Goal: Find contact information: Find contact information

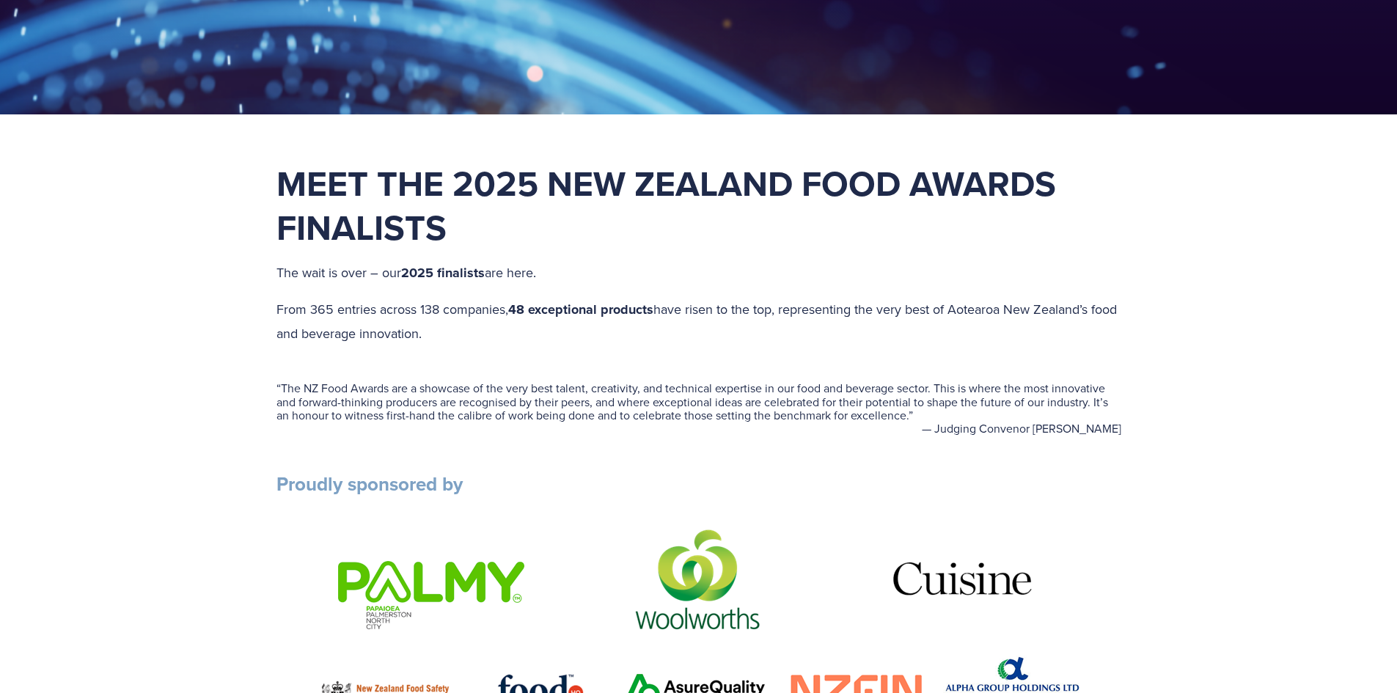
scroll to position [440, 0]
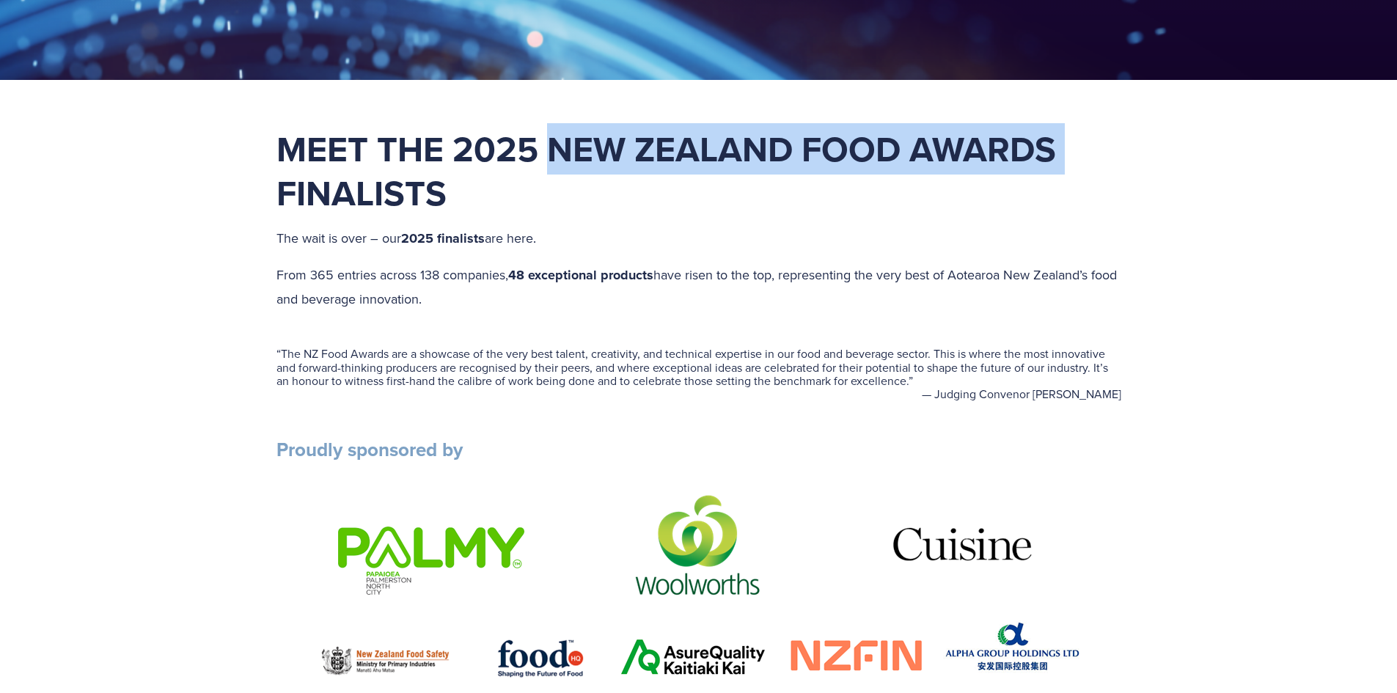
drag, startPoint x: 544, startPoint y: 142, endPoint x: 1073, endPoint y: 163, distance: 529.1
click at [1073, 163] on h1 "Meet the 2025 New Zealand Food Awards Finalists" at bounding box center [698, 171] width 845 height 88
copy strong "New Zealand Food Awards"
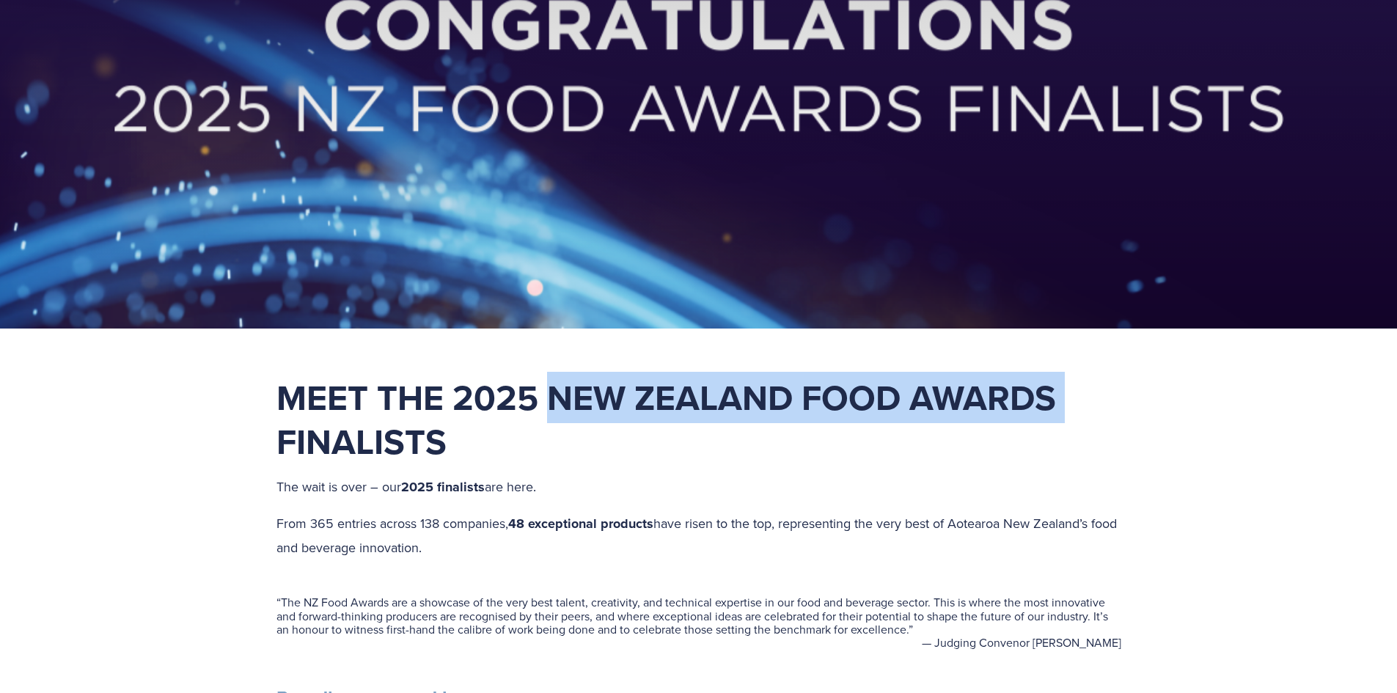
scroll to position [73, 0]
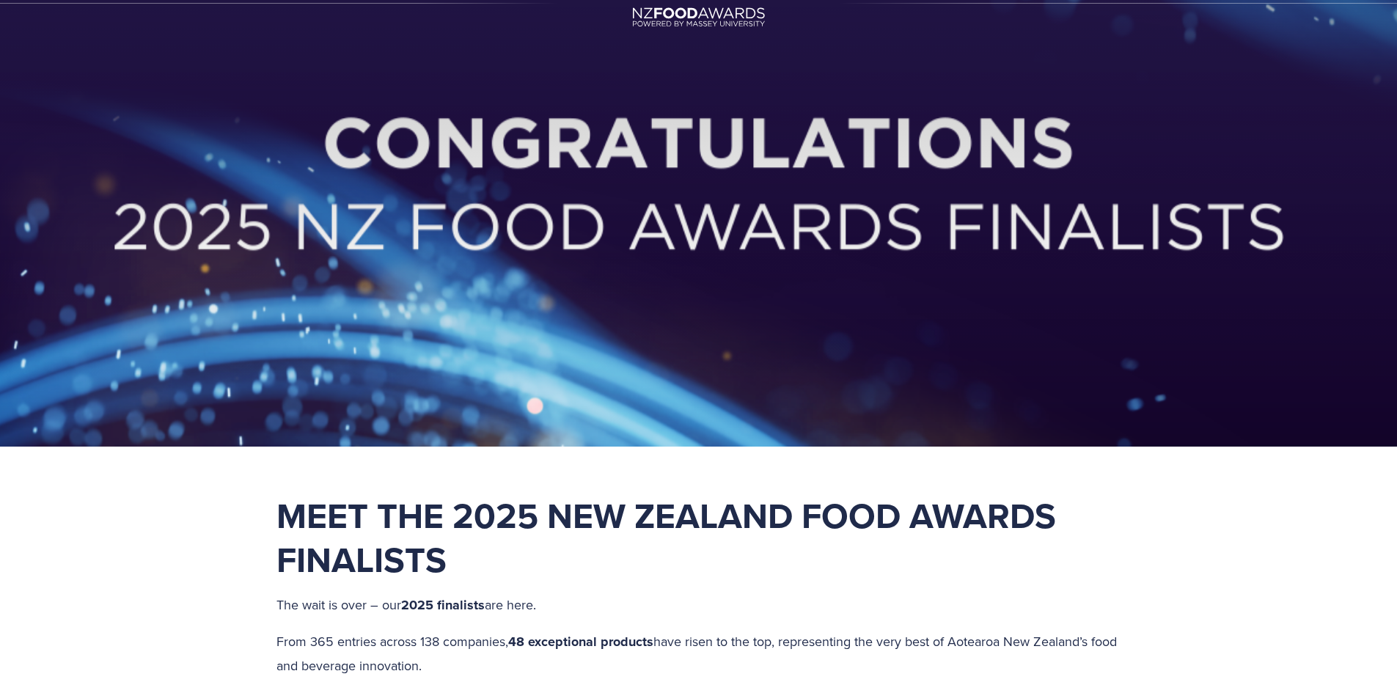
click at [715, 551] on h1 "Meet the 2025 New Zealand Food Awards Finalists" at bounding box center [698, 537] width 845 height 88
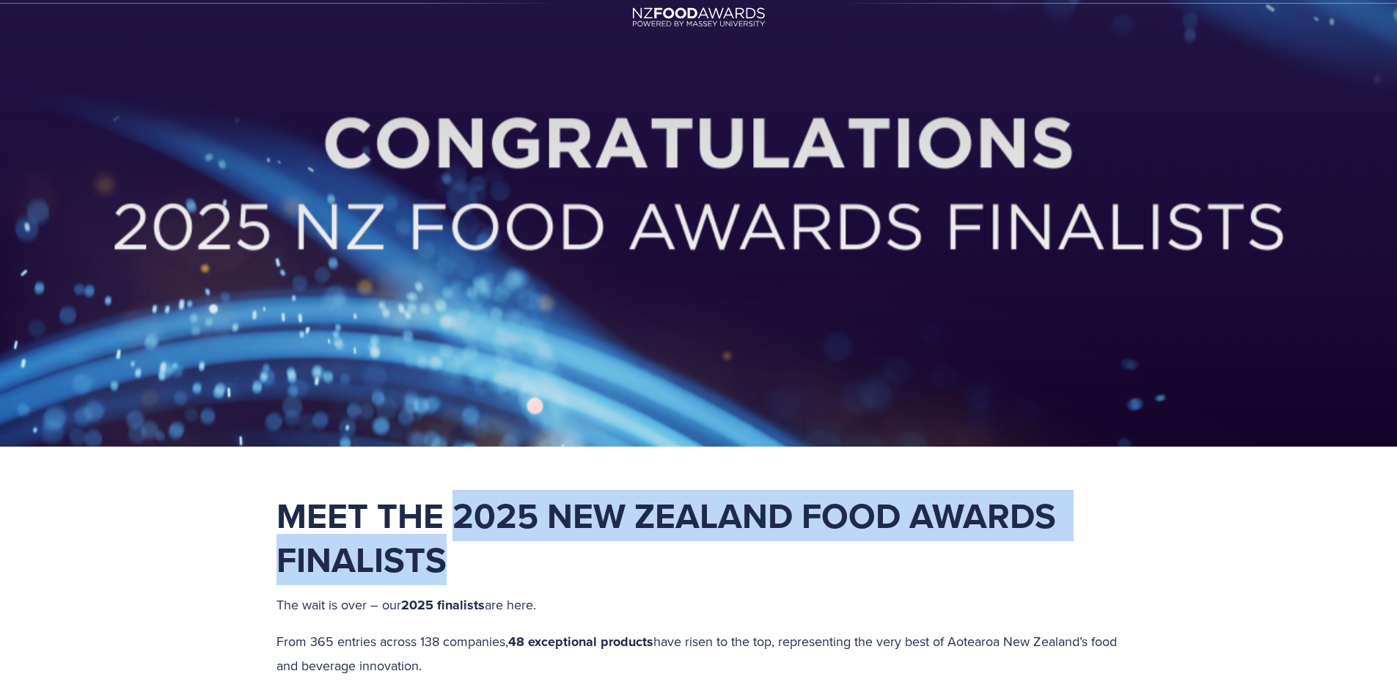
drag, startPoint x: 463, startPoint y: 497, endPoint x: 511, endPoint y: 536, distance: 62.1
click at [513, 546] on h1 "Meet the 2025 New Zealand Food Awards Finalists" at bounding box center [698, 537] width 845 height 88
copy strong "2025 New Zealand Food Awards Finalists"
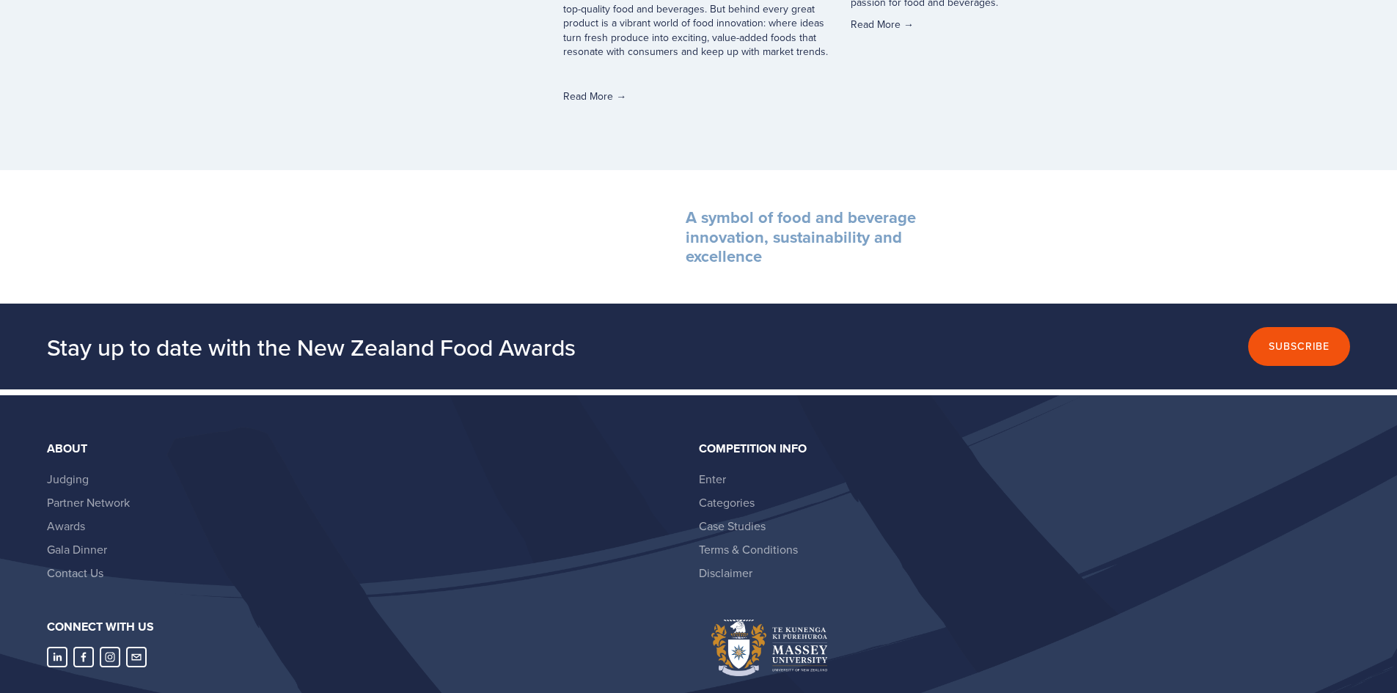
scroll to position [5105, 0]
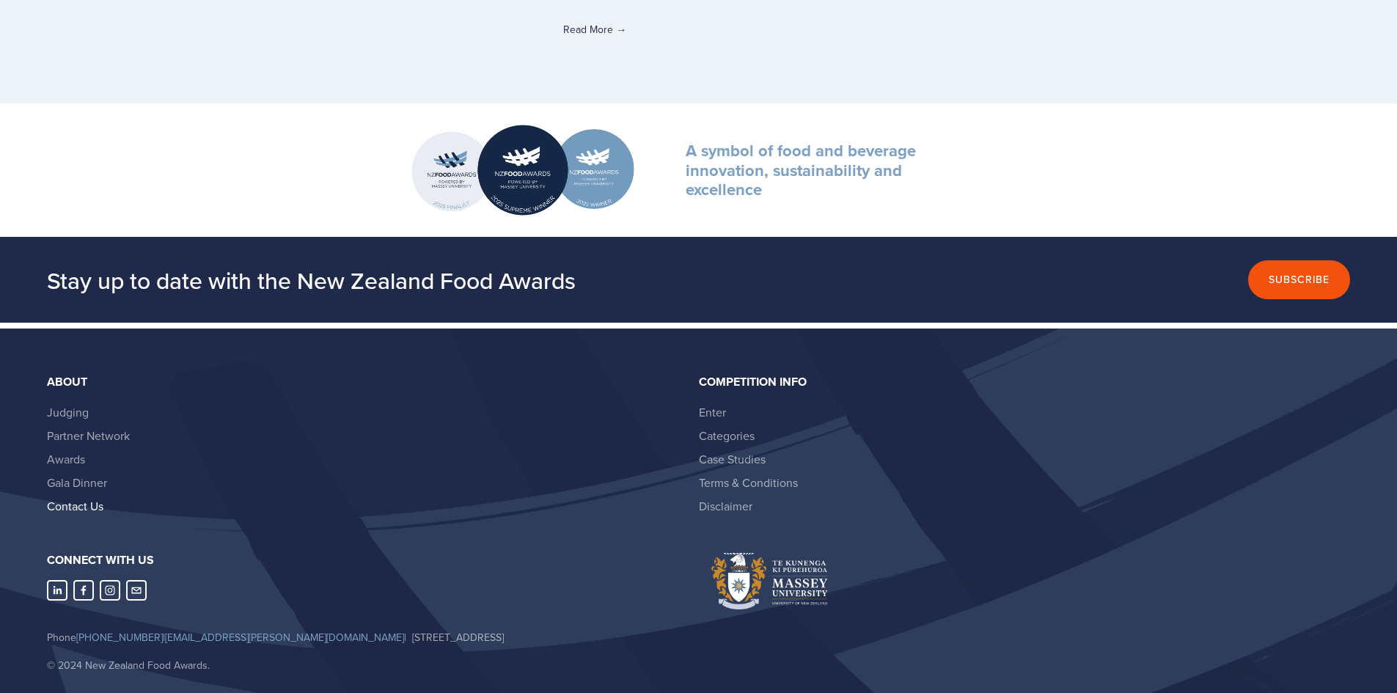
click at [59, 498] on link "Contact Us" at bounding box center [75, 506] width 56 height 16
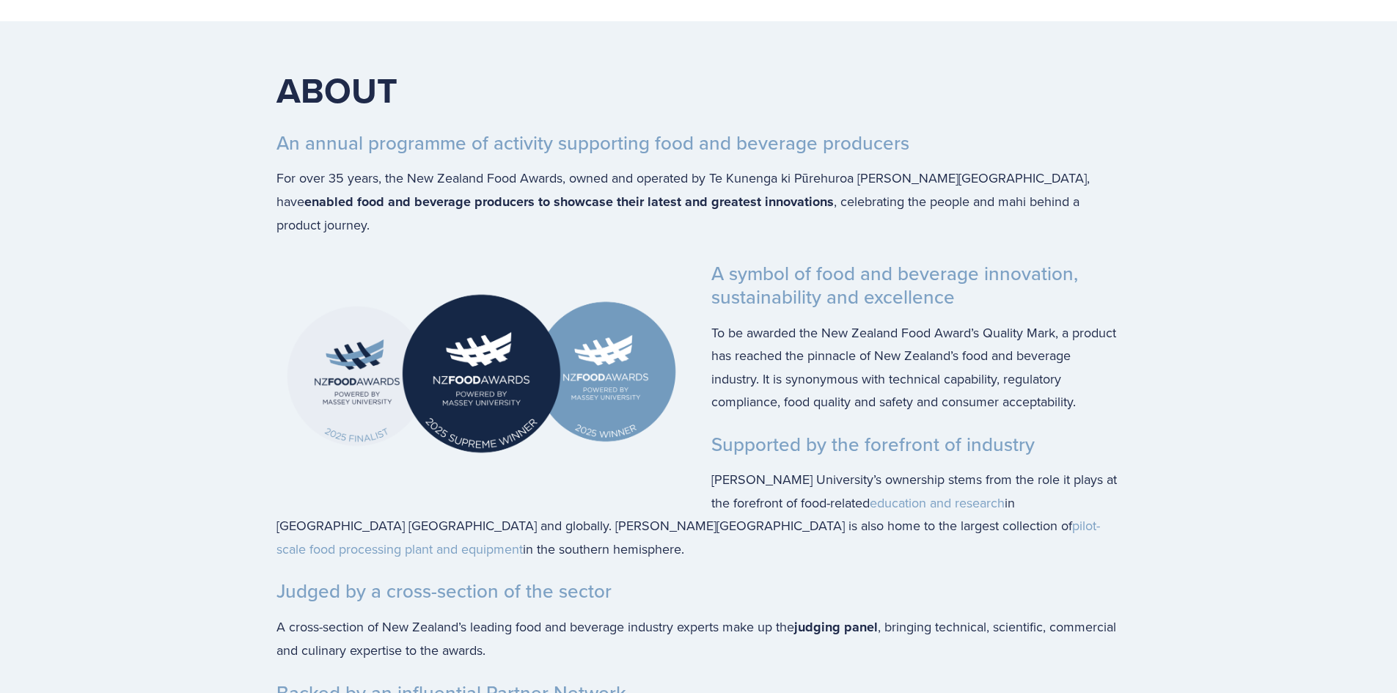
scroll to position [3199, 0]
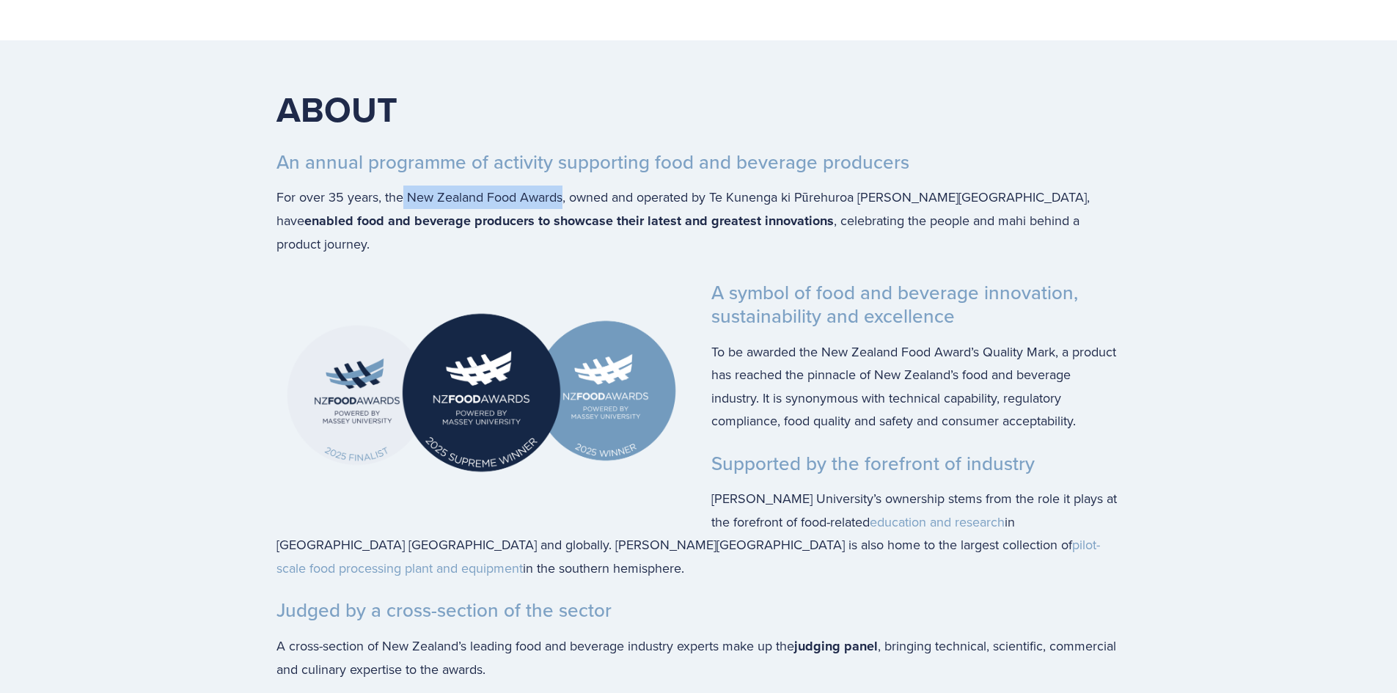
drag, startPoint x: 404, startPoint y: 197, endPoint x: 562, endPoint y: 179, distance: 158.6
click at [562, 182] on div "ABOUT An annual programme of activity supporting food and beverage producers Fo…" at bounding box center [698, 171] width 845 height 169
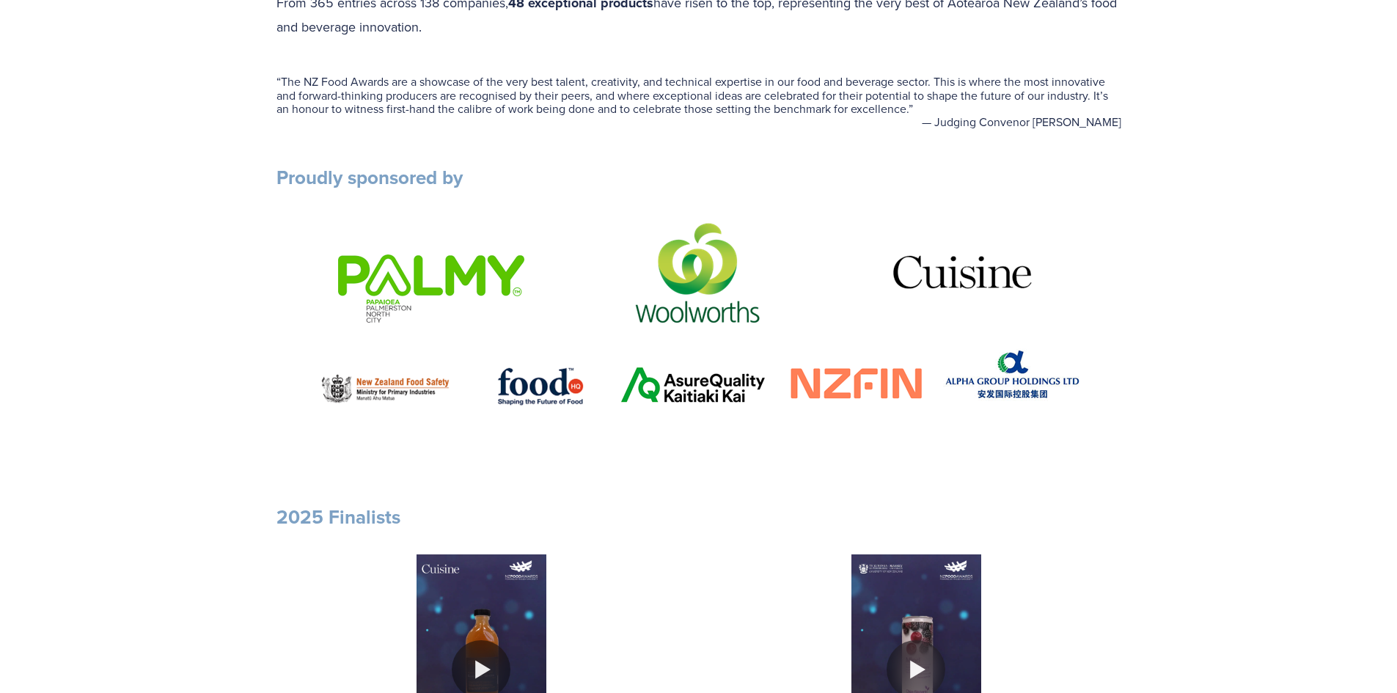
scroll to position [486, 0]
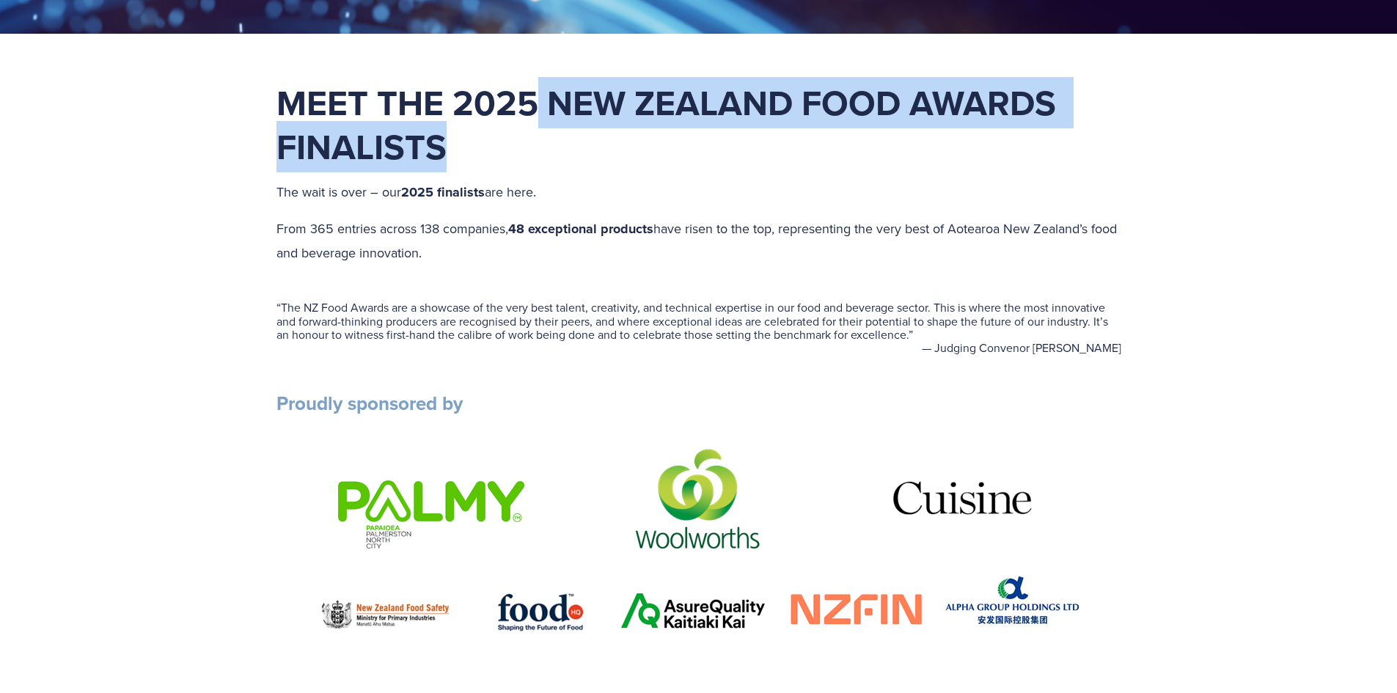
drag, startPoint x: 558, startPoint y: 99, endPoint x: 605, endPoint y: 144, distance: 65.3
click at [605, 144] on h1 "Meet the 2025 New Zealand Food Awards Finalists" at bounding box center [698, 125] width 845 height 88
copy strong "New Zealand Food Awards Finalists"
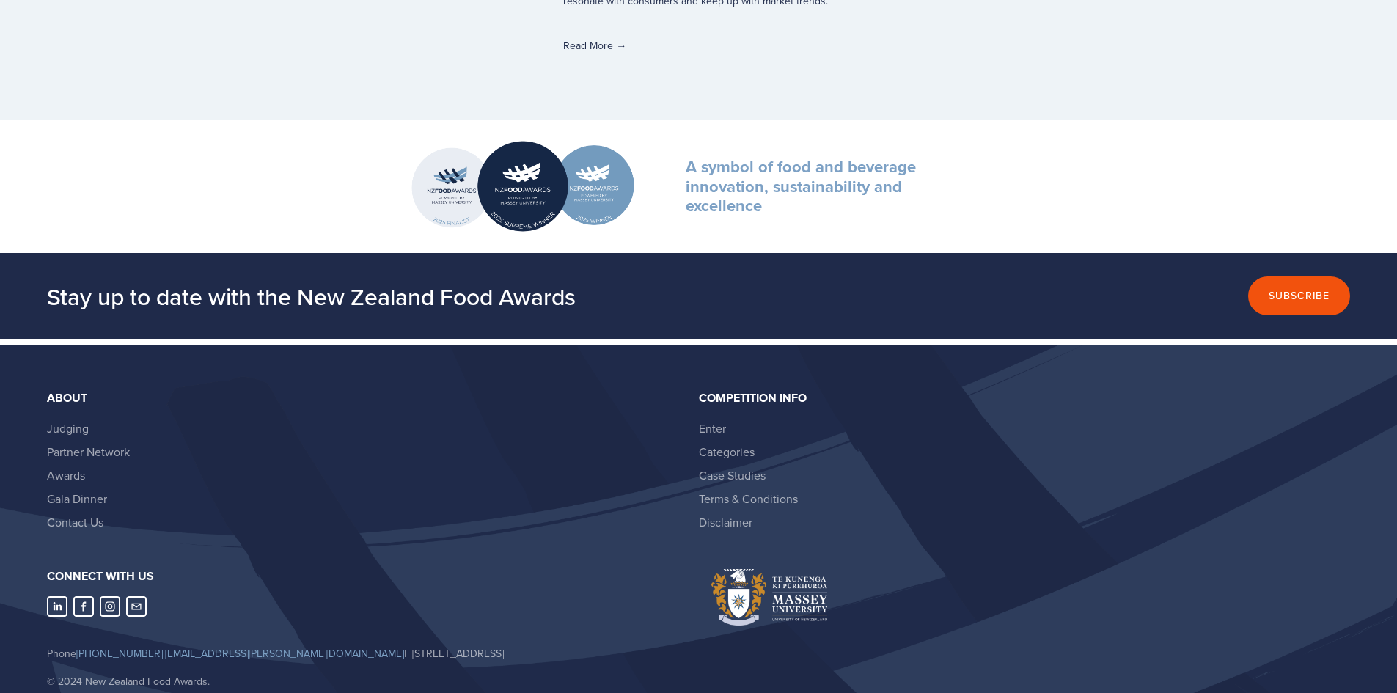
scroll to position [5105, 0]
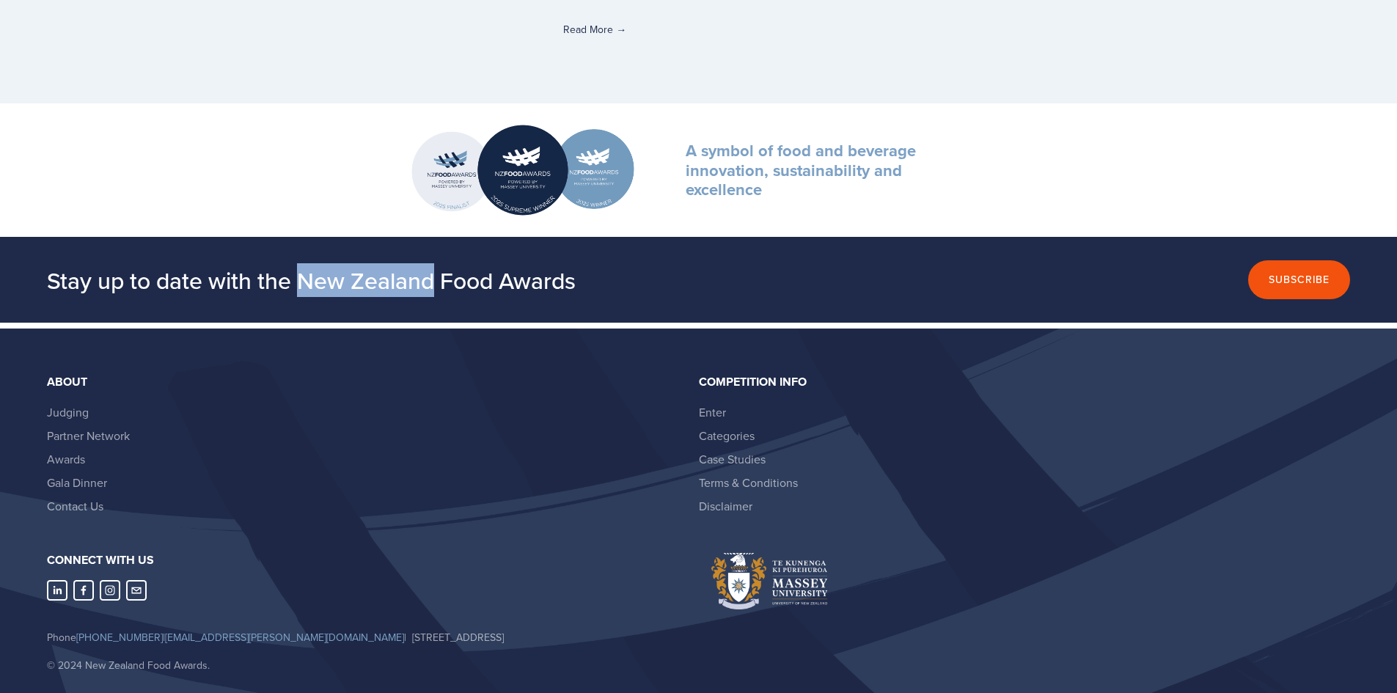
drag, startPoint x: 299, startPoint y: 243, endPoint x: 437, endPoint y: 251, distance: 138.1
click at [437, 265] on h2 "Stay up to date with the New Zealand Food Awards" at bounding box center [477, 279] width 860 height 29
copy h2 "[GEOGRAPHIC_DATA]"
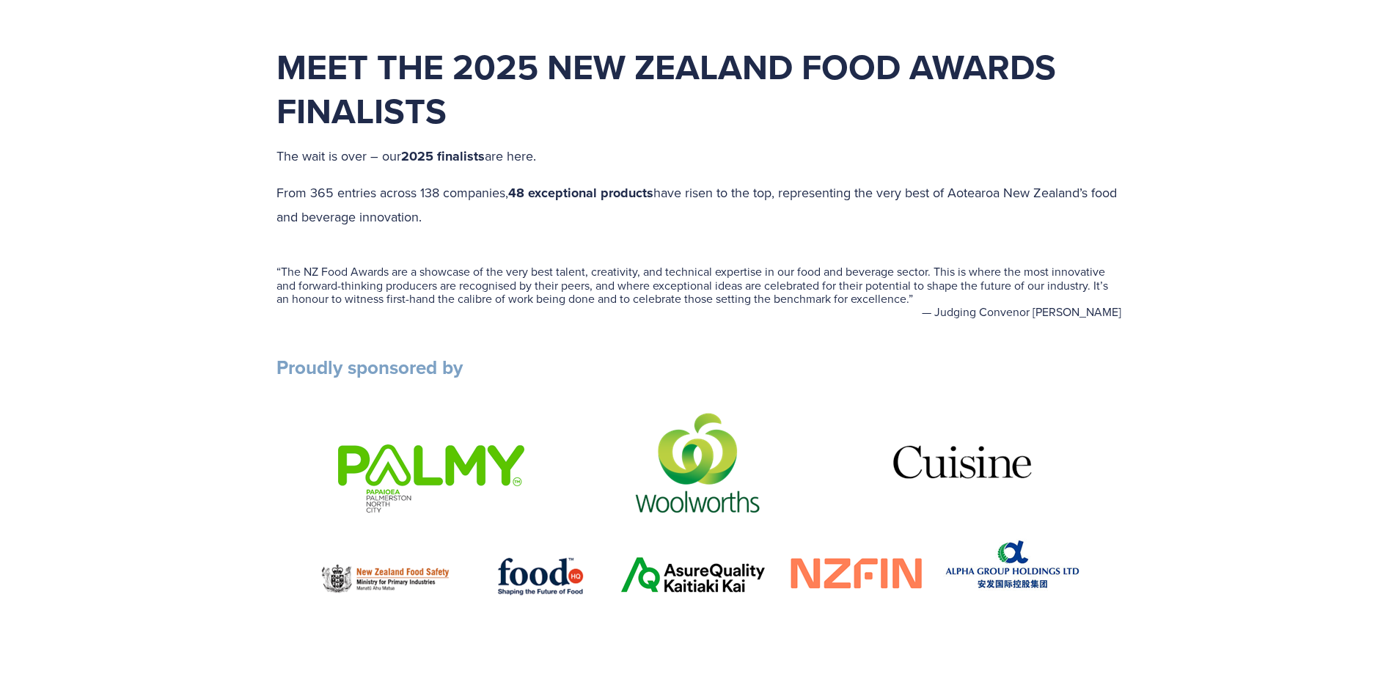
scroll to position [486, 0]
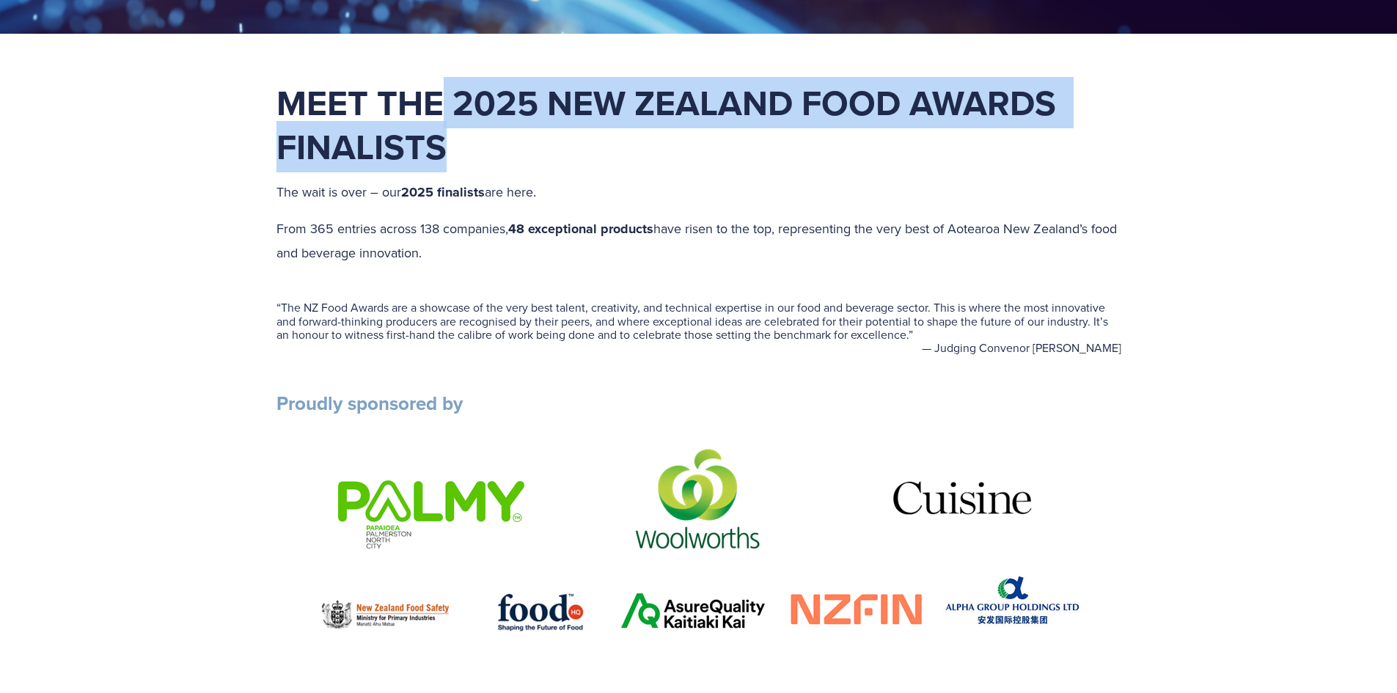
drag, startPoint x: 445, startPoint y: 100, endPoint x: 469, endPoint y: 131, distance: 38.7
click at [469, 131] on h1 "Meet the 2025 New Zealand Food Awards Finalists" at bounding box center [698, 125] width 845 height 88
copy strong "2025 New Zealand Food Awards Finalists"
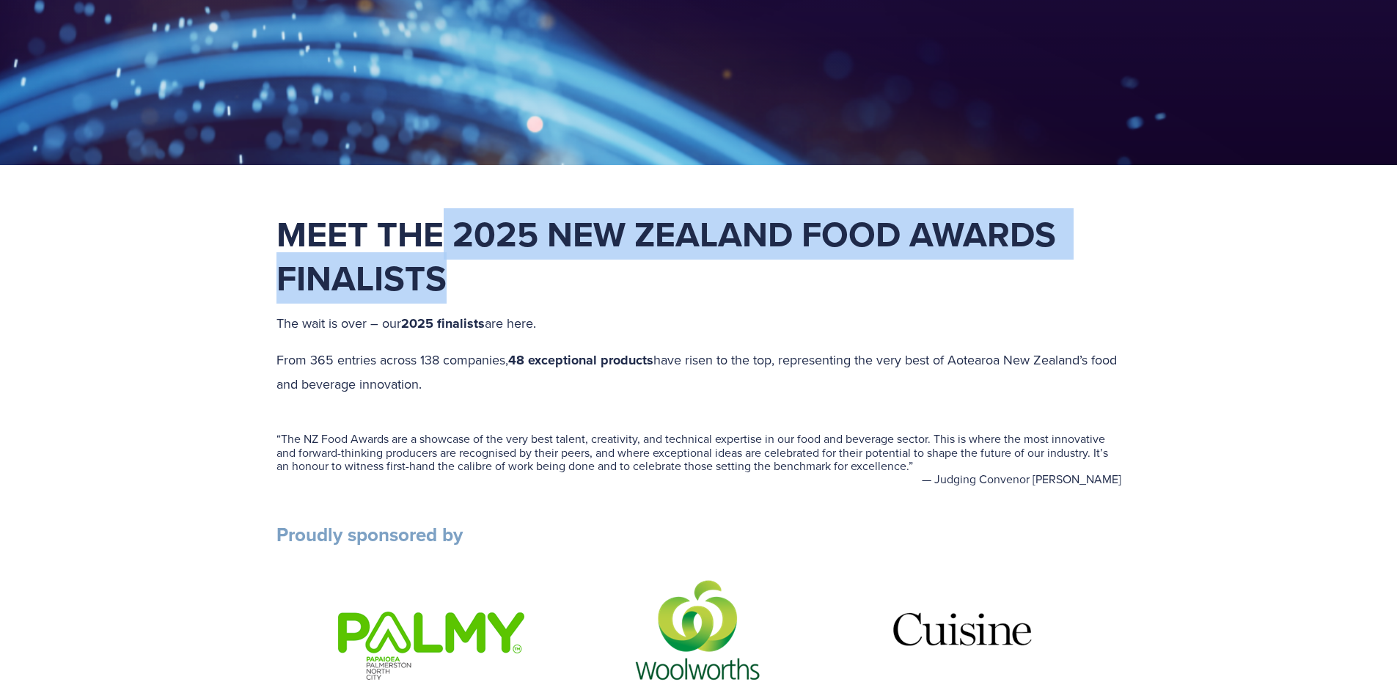
scroll to position [0, 0]
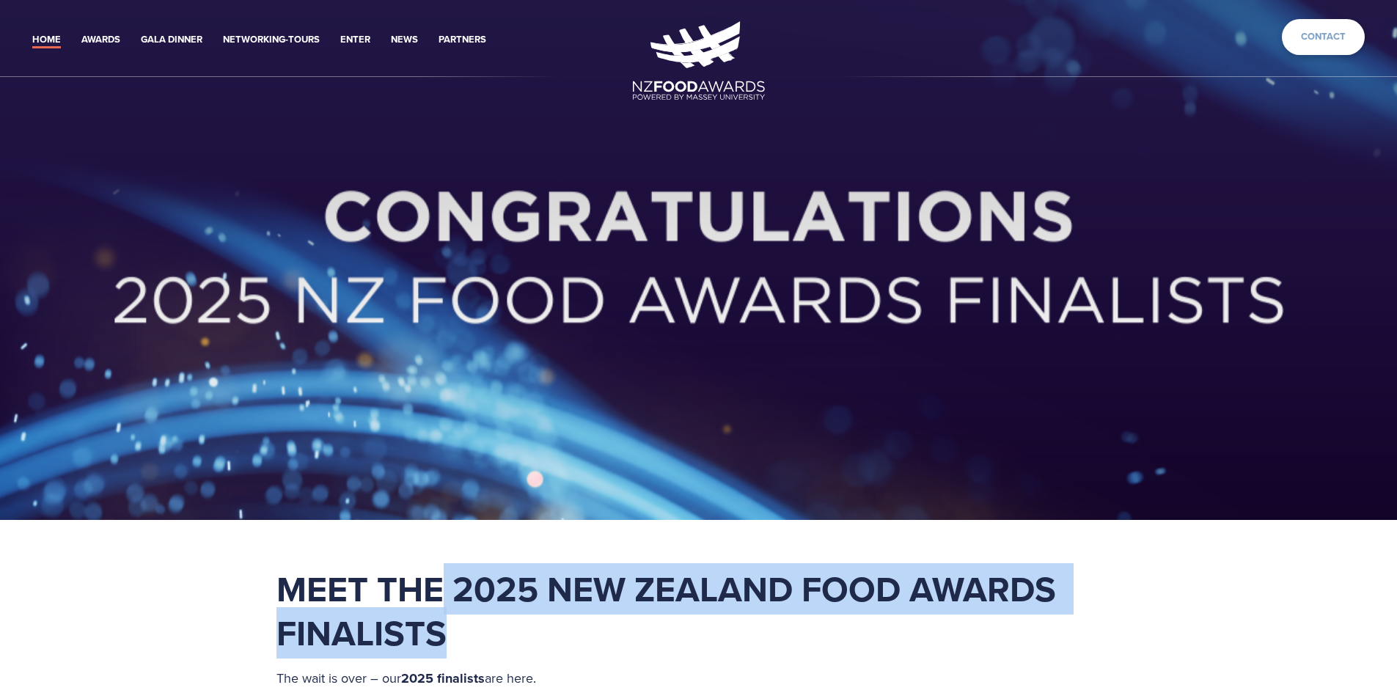
click at [1337, 26] on link "Contact" at bounding box center [1323, 37] width 83 height 36
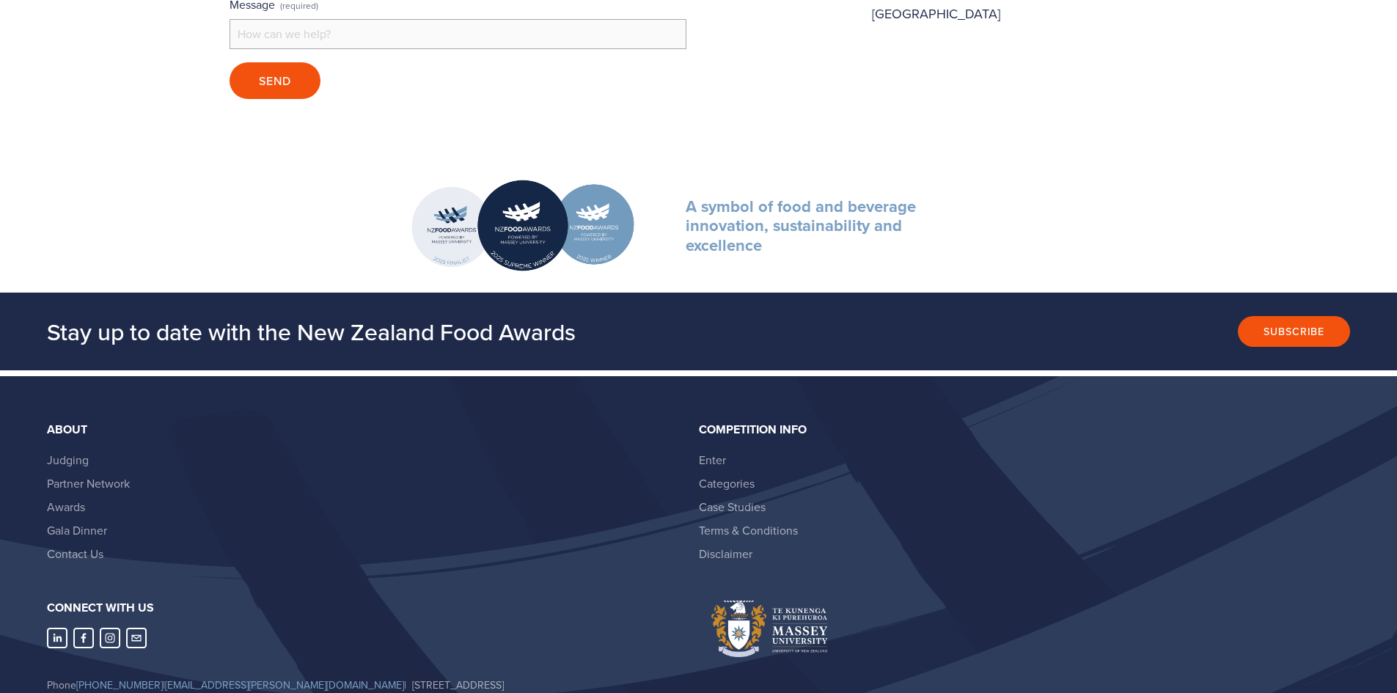
scroll to position [355, 0]
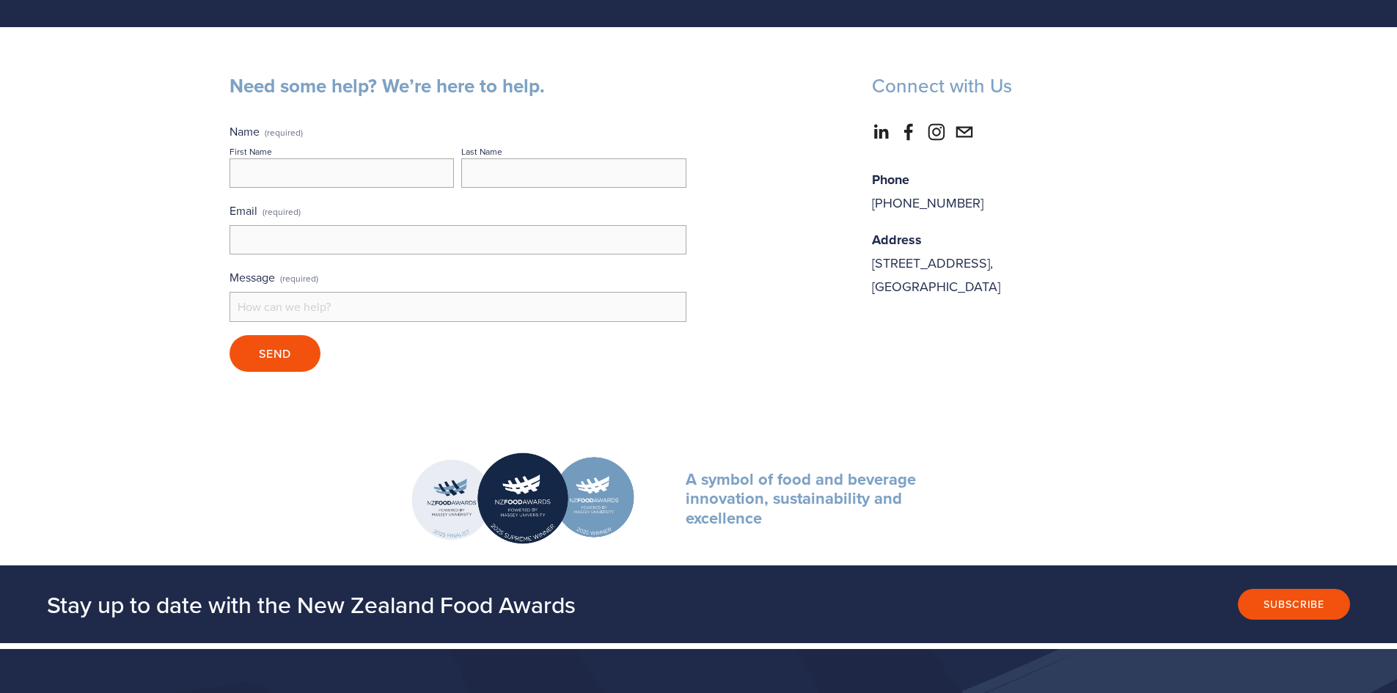
scroll to position [208, 0]
